Goal: Task Accomplishment & Management: Manage account settings

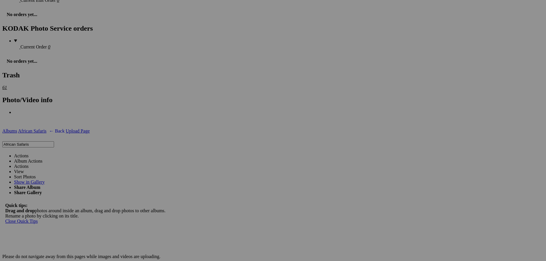
scroll to position [805, 0]
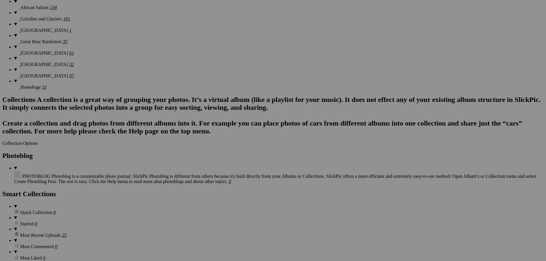
scroll to position [521, 0]
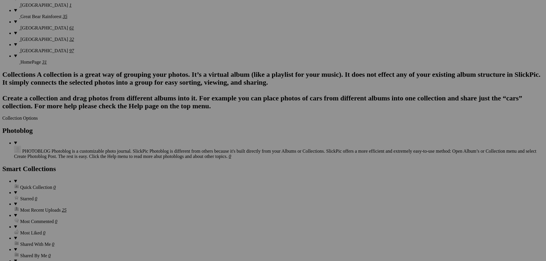
click at [332, 172] on div "Cancel Yes" at bounding box center [273, 174] width 117 height 5
click at [234, 172] on link "Yes" at bounding box center [231, 174] width 7 height 5
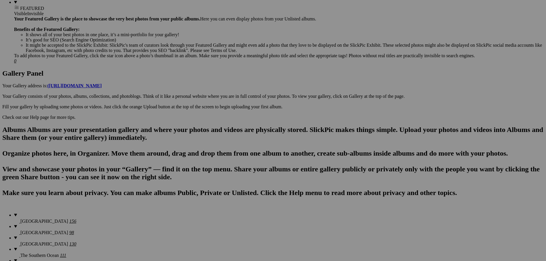
scroll to position [0, 0]
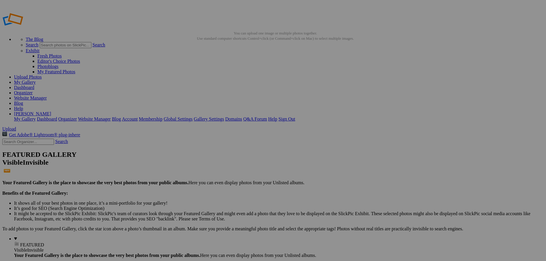
click at [47, 96] on link "Website Manager" at bounding box center [30, 98] width 33 height 5
